Goal: Find specific page/section: Find specific page/section

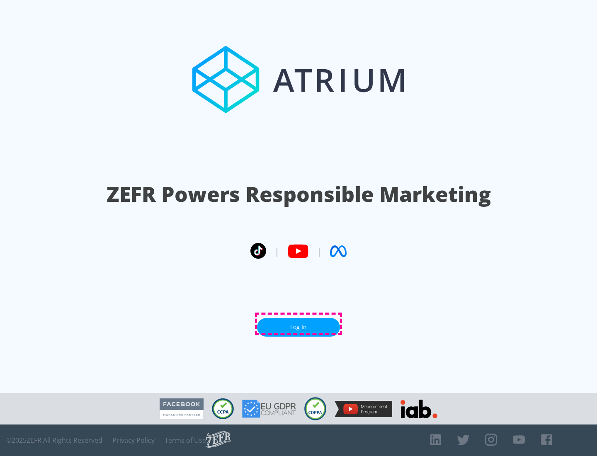
click at [298, 324] on link "Log In" at bounding box center [298, 327] width 83 height 19
